Goal: Information Seeking & Learning: Learn about a topic

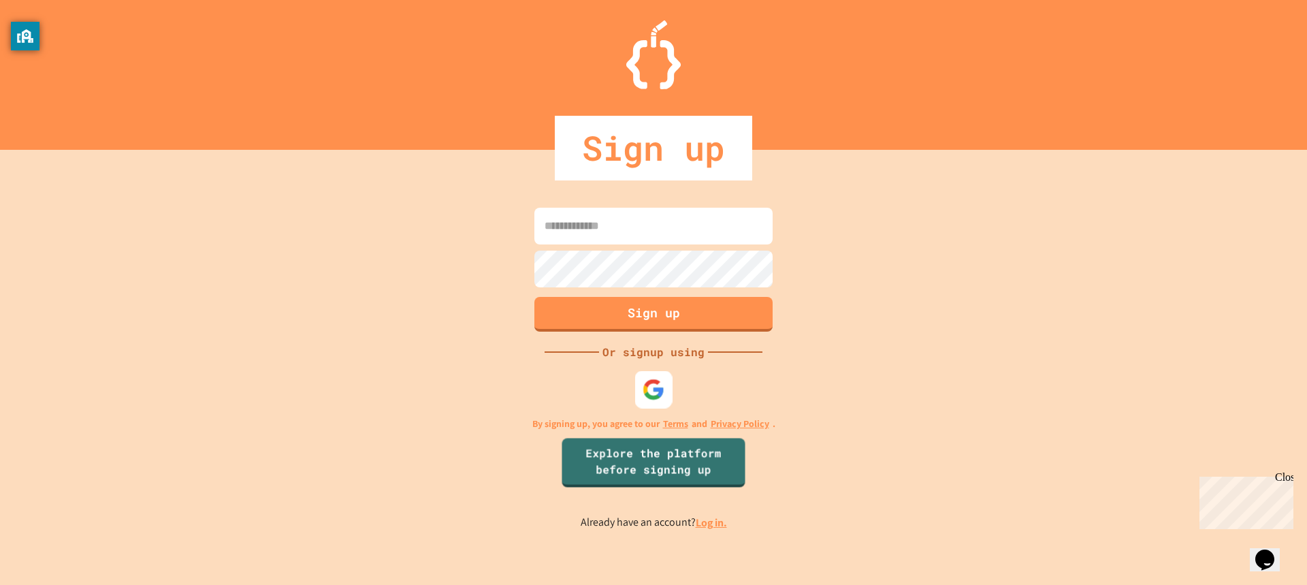
click at [651, 382] on img at bounding box center [653, 389] width 22 height 22
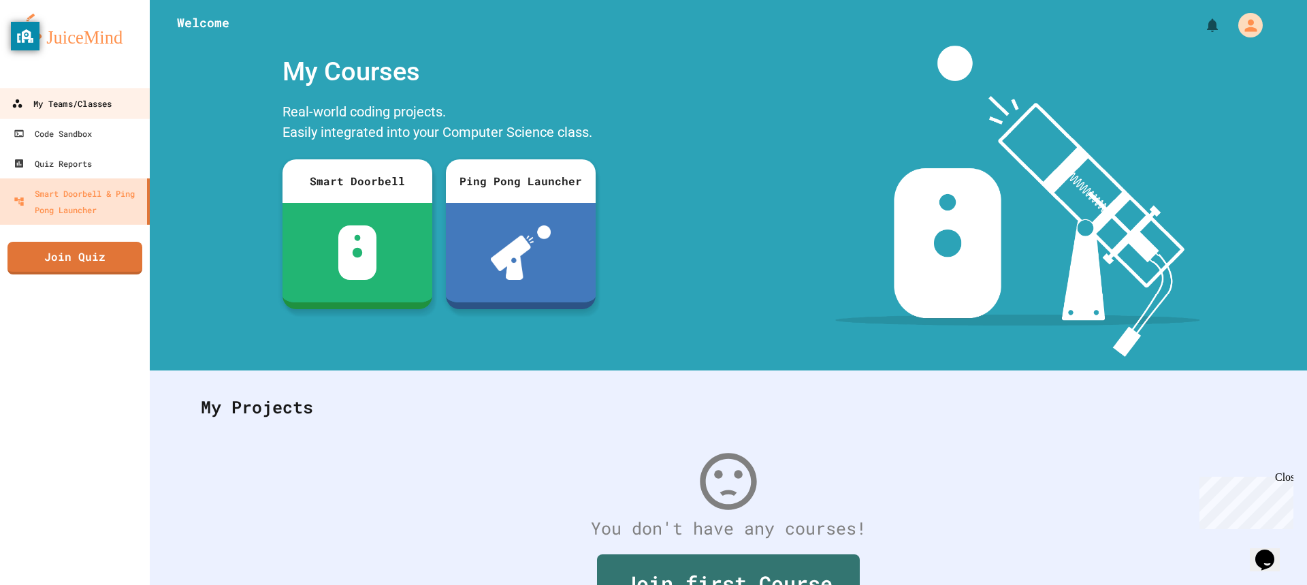
click at [116, 113] on link "My Teams/Classes" at bounding box center [75, 103] width 154 height 31
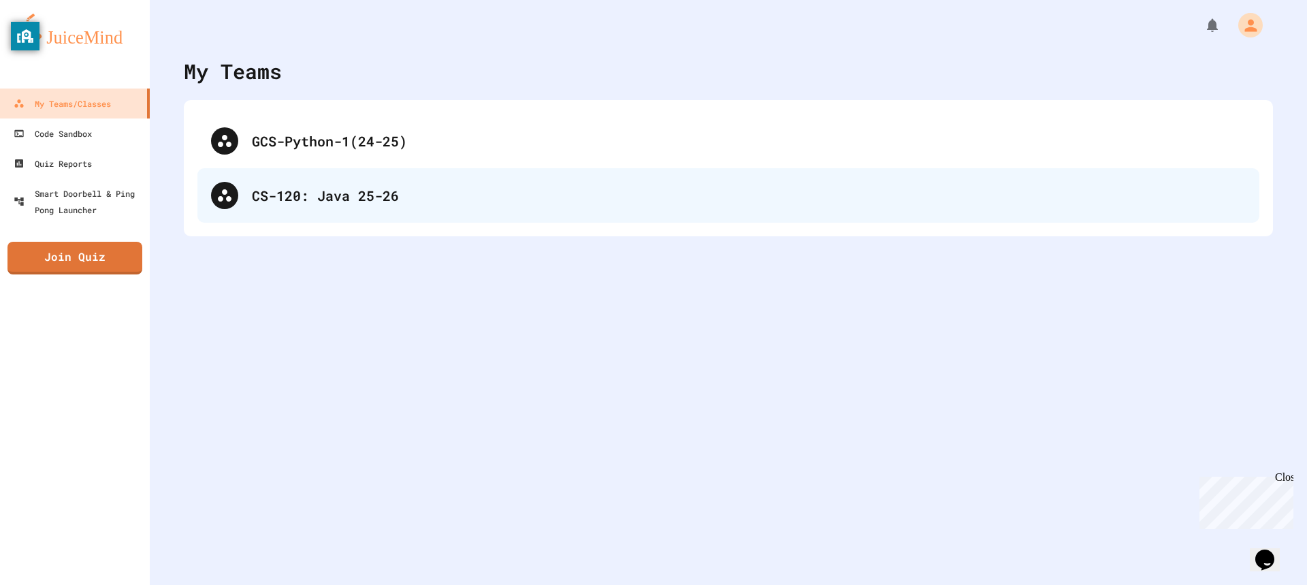
click at [372, 189] on div "CS-120: Java 25-26" at bounding box center [749, 195] width 994 height 20
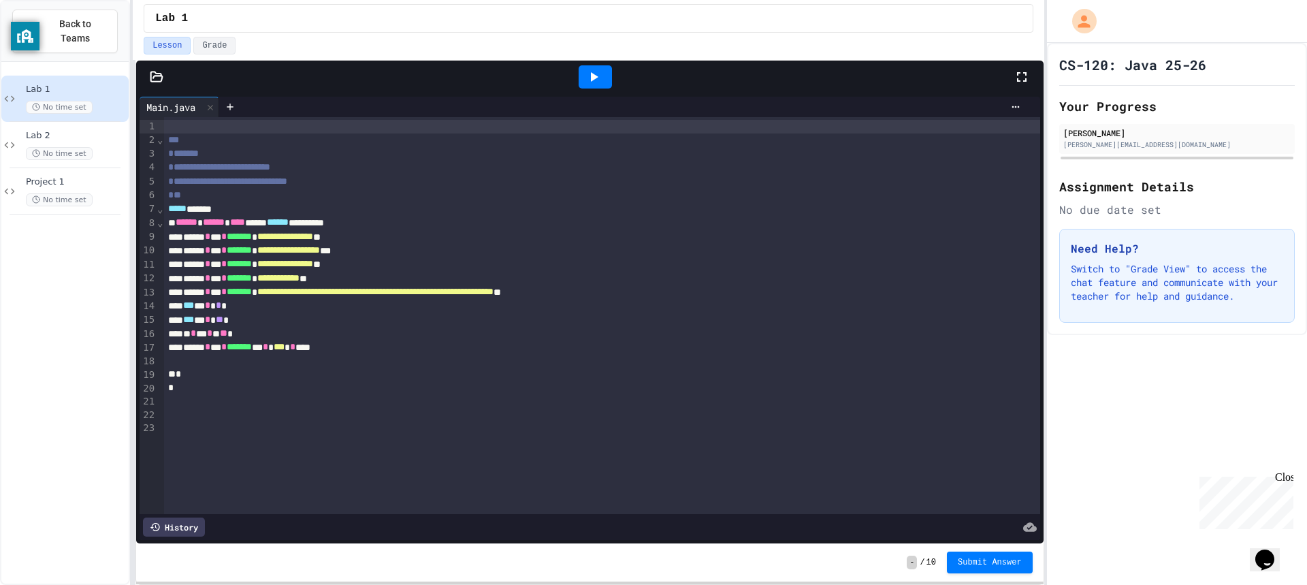
click at [606, 73] on div at bounding box center [594, 76] width 33 height 23
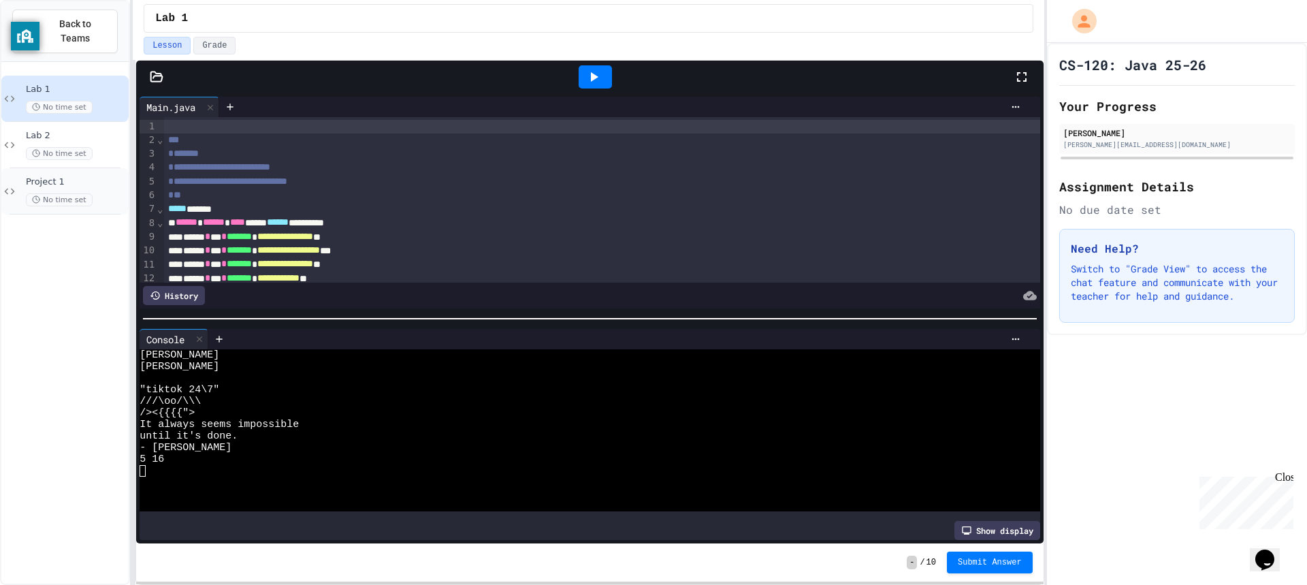
click at [50, 176] on div "Project 1 No time set" at bounding box center [76, 191] width 100 height 30
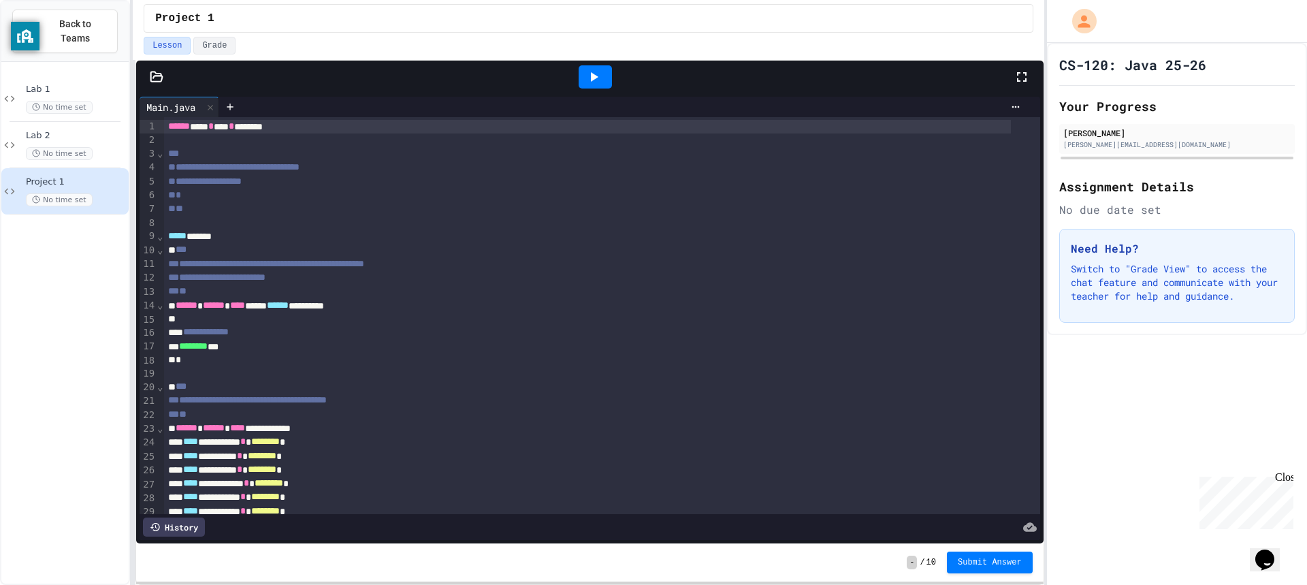
click at [582, 86] on div at bounding box center [594, 76] width 33 height 23
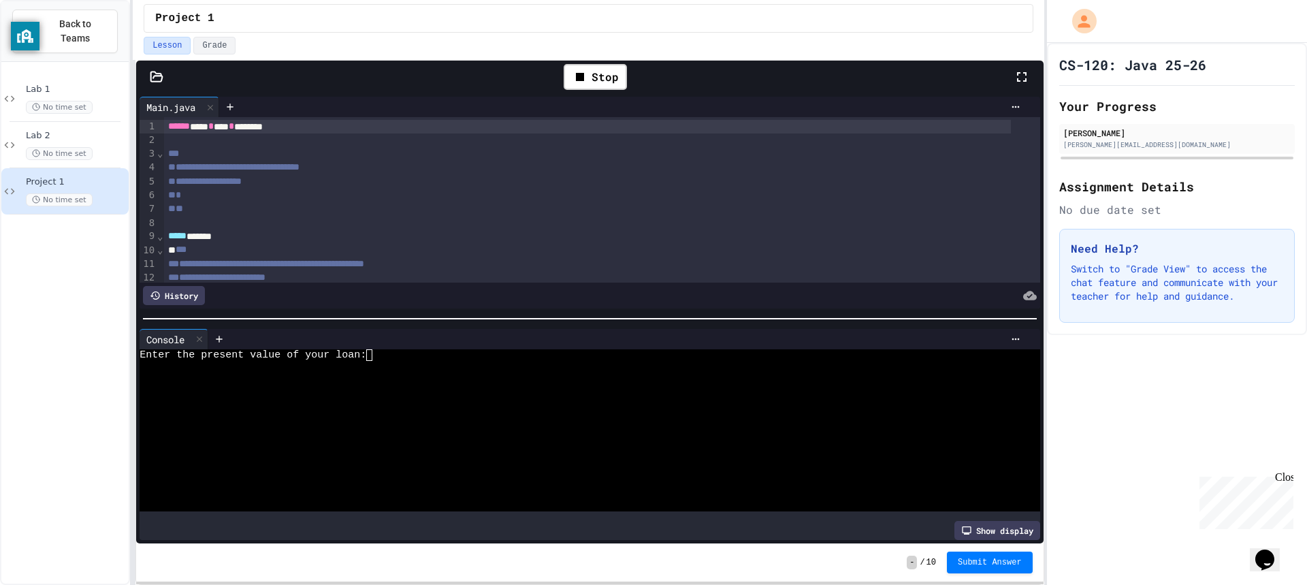
click at [411, 350] on div "Enter the present value of your loan:" at bounding box center [578, 355] width 876 height 12
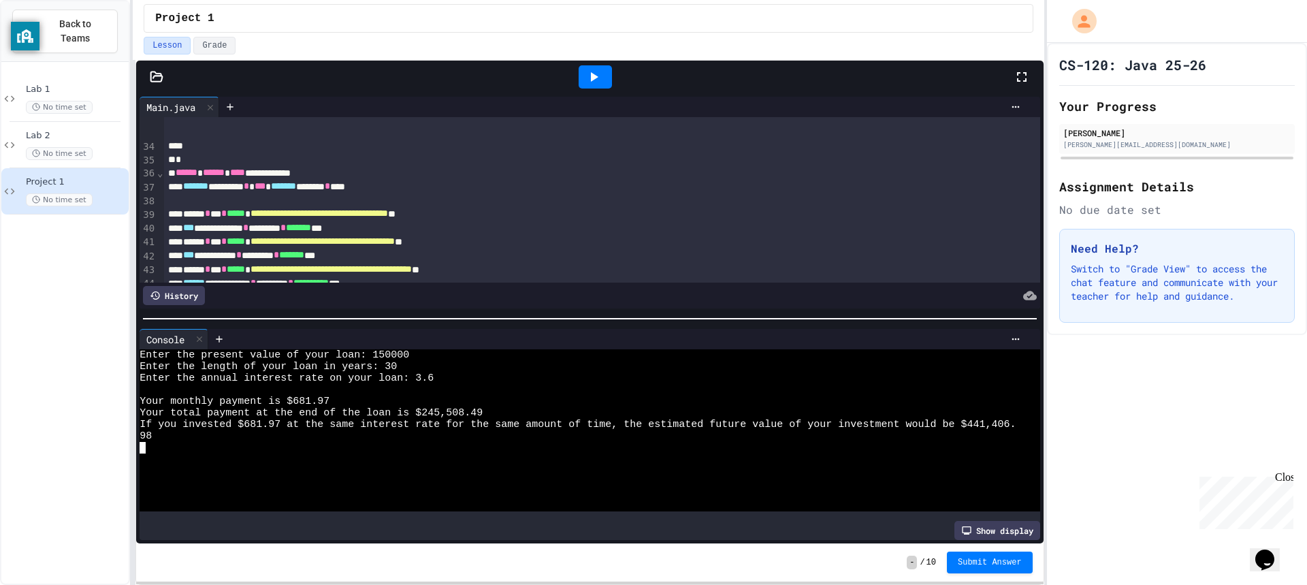
scroll to position [598, 0]
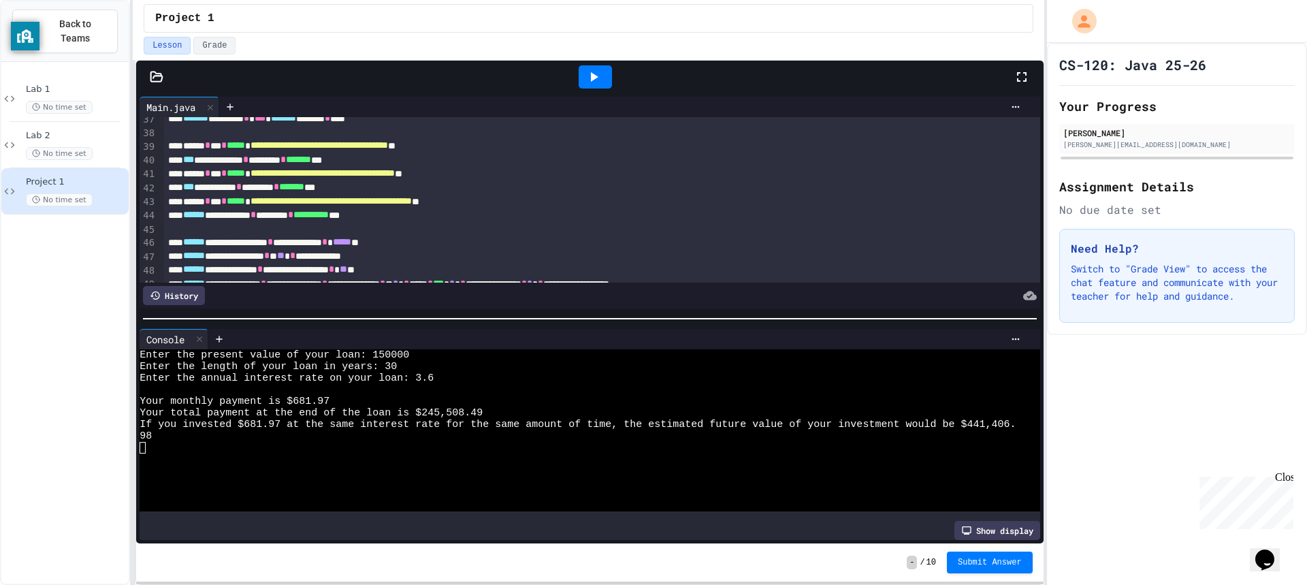
click at [807, 175] on div "**********" at bounding box center [587, 174] width 847 height 14
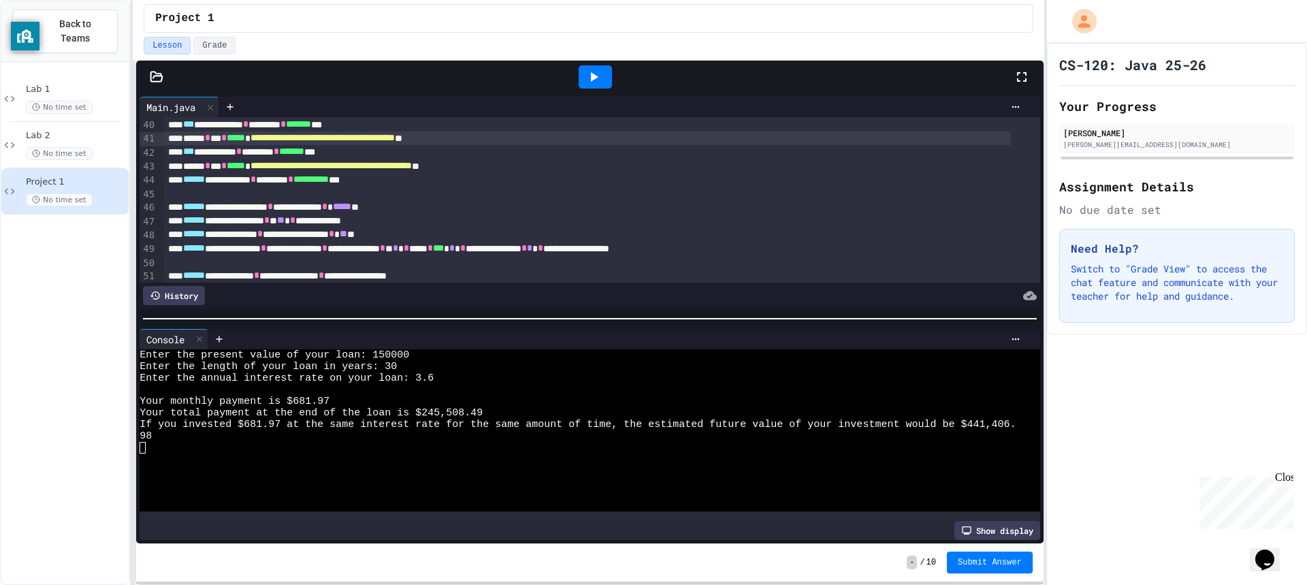
scroll to position [666, 0]
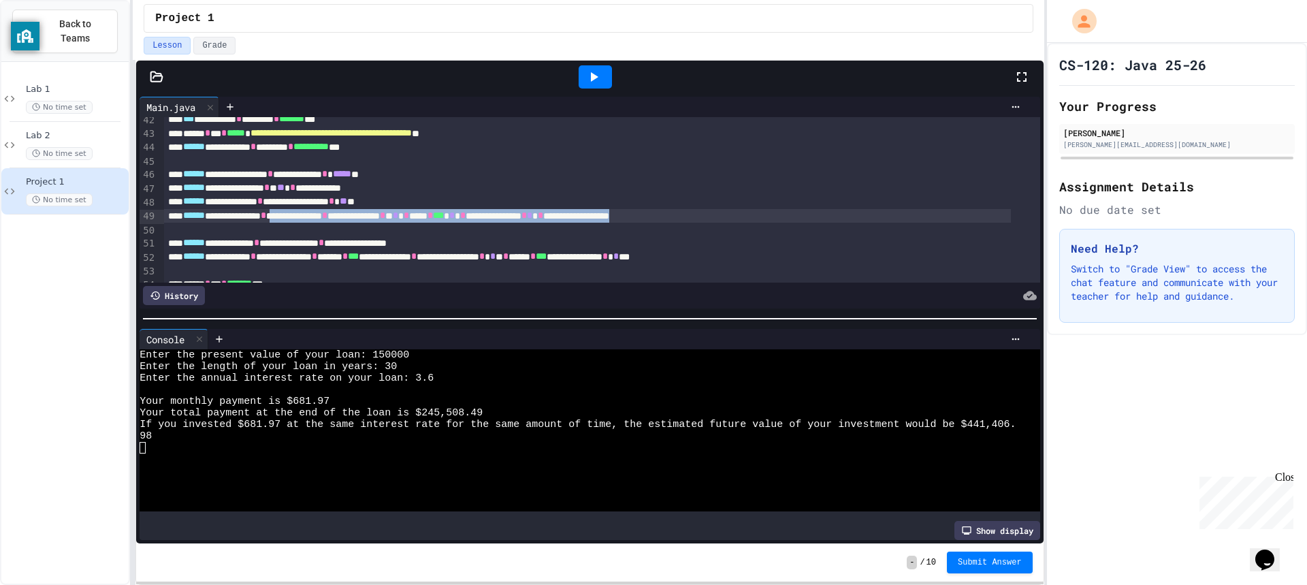
drag, startPoint x: 312, startPoint y: 214, endPoint x: 784, endPoint y: 213, distance: 472.3
click at [784, 213] on div "**********" at bounding box center [587, 216] width 847 height 14
